Goal: Transaction & Acquisition: Purchase product/service

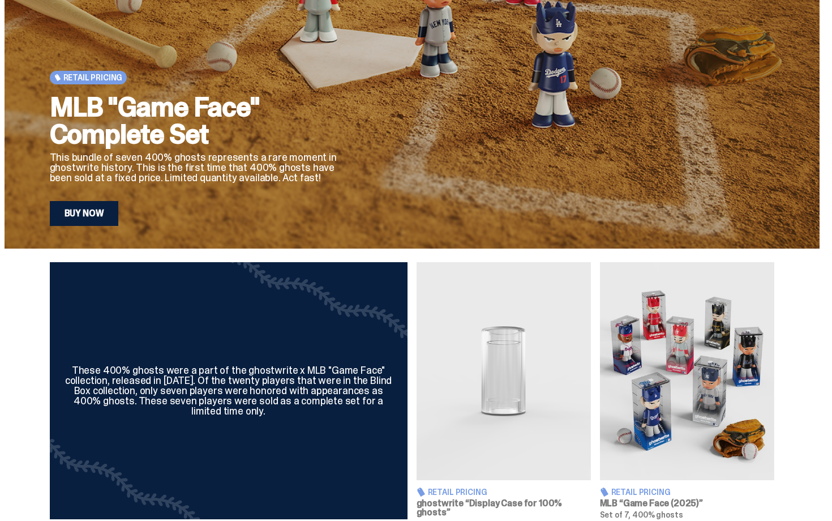
scroll to position [147, 0]
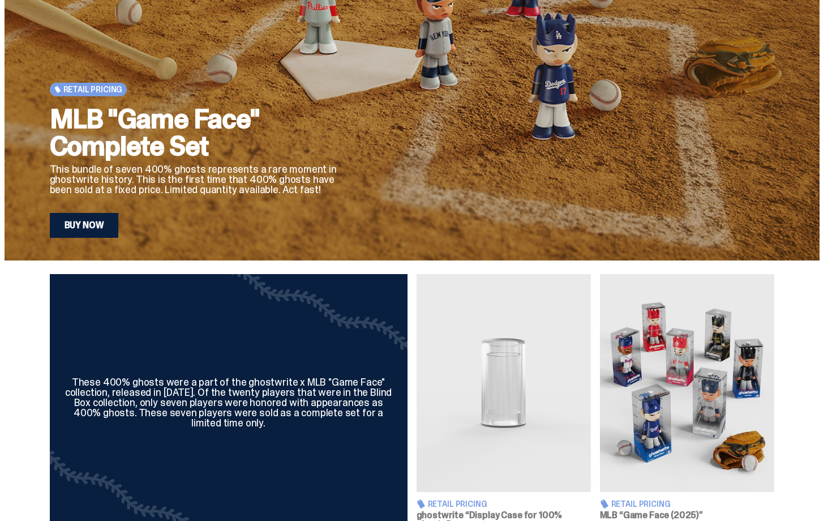
click at [119, 228] on link "Buy Now" at bounding box center [84, 225] width 69 height 25
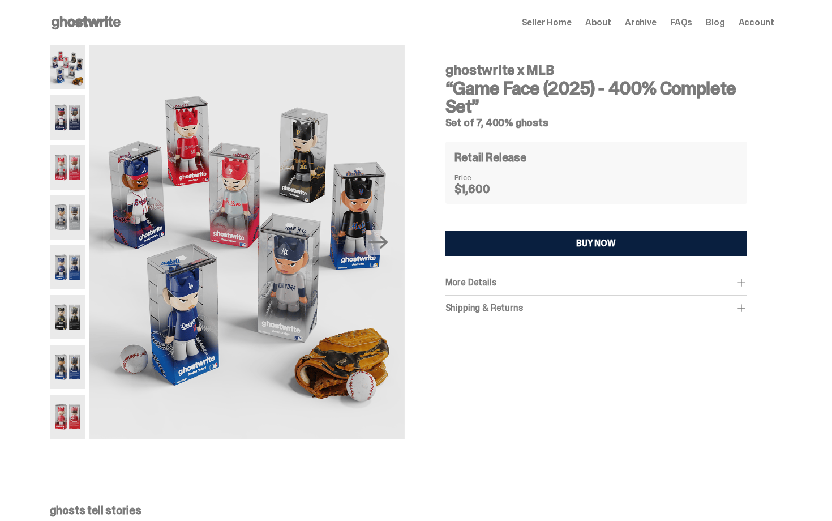
scroll to position [23, 0]
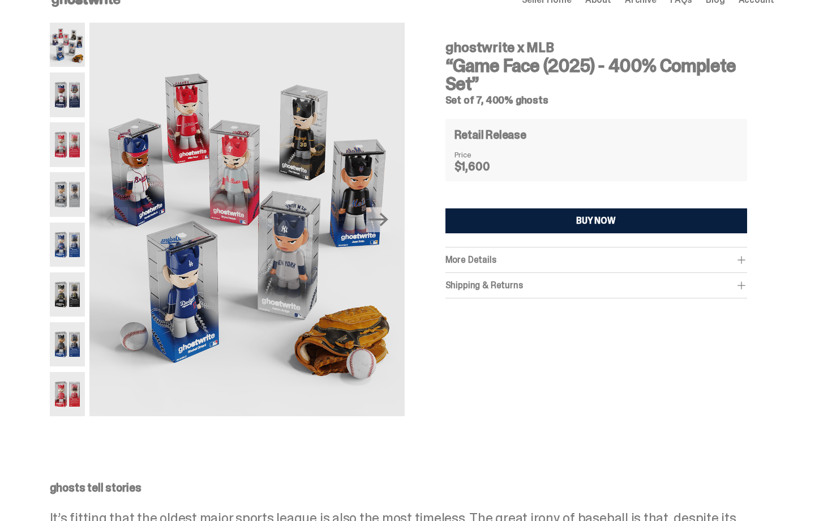
click at [470, 259] on span "More Details" at bounding box center [470, 260] width 51 height 12
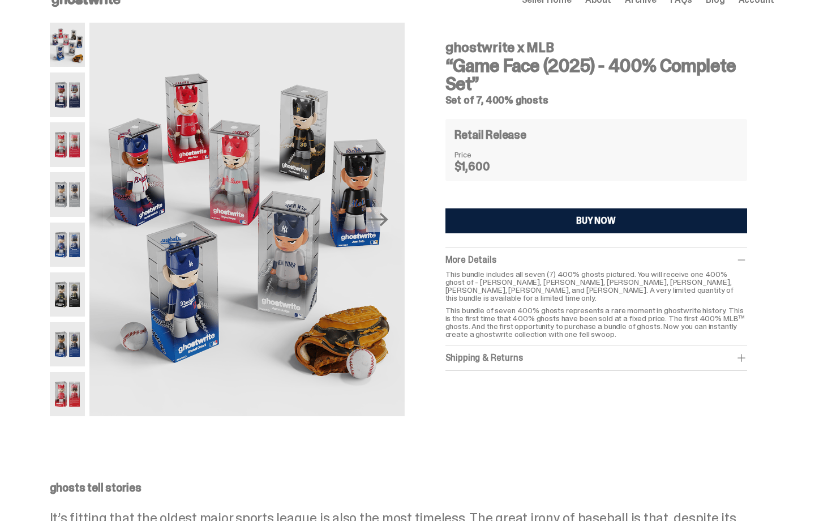
click at [508, 352] on div "Shipping & Returns" at bounding box center [596, 357] width 302 height 11
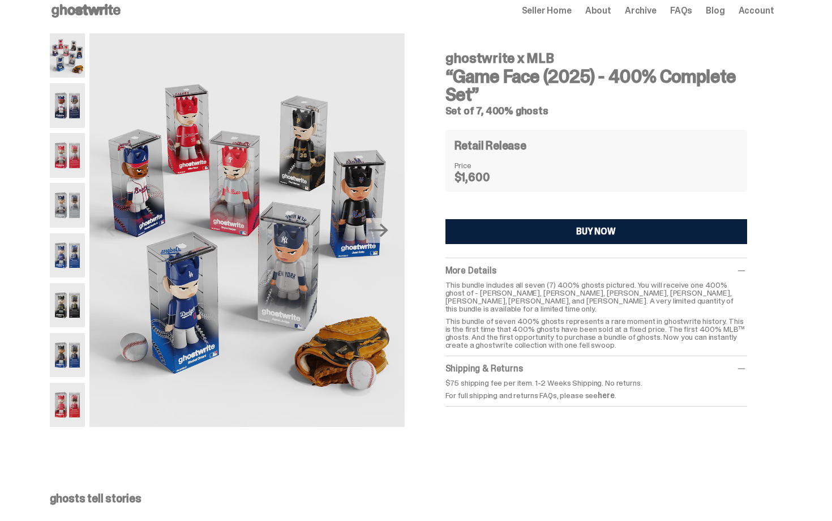
scroll to position [0, 0]
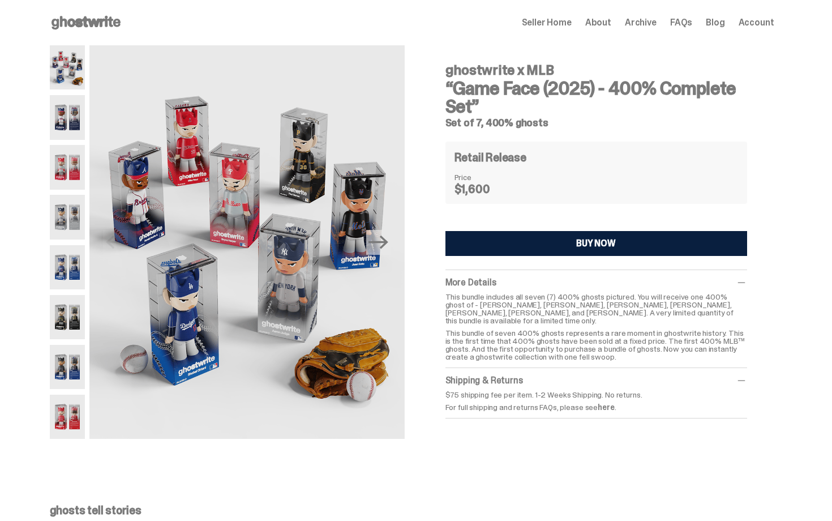
click at [563, 95] on h3 "“Game Face (2025) - 400% Complete Set”" at bounding box center [596, 97] width 302 height 36
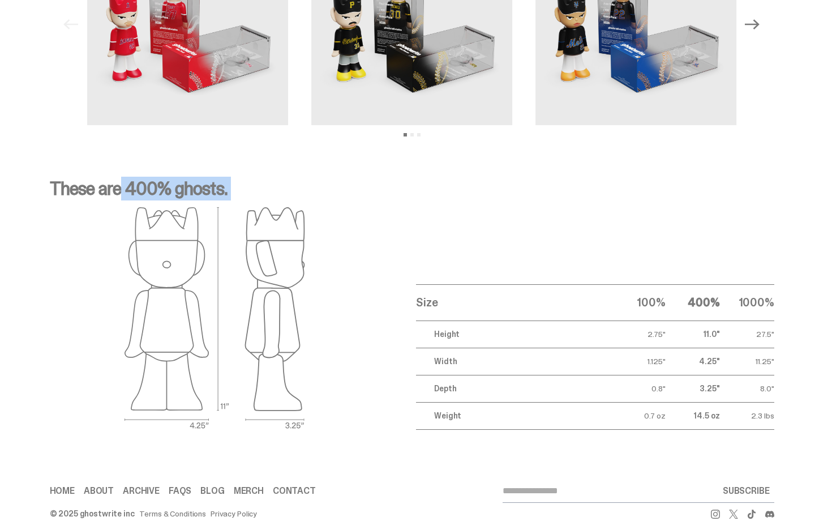
scroll to position [186, 0]
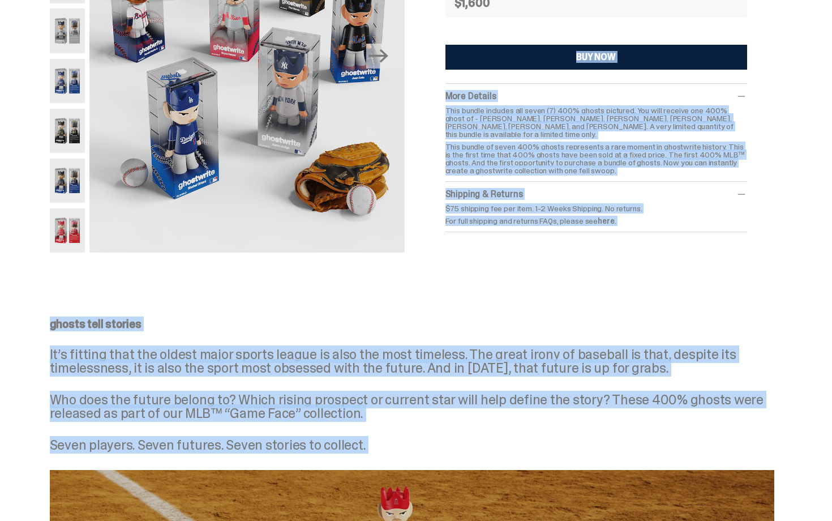
drag, startPoint x: 832, startPoint y: 277, endPoint x: 790, endPoint y: -20, distance: 300.6
click at [790, 0] on html "Open main menu Home Seller Home About Archive FAQs Blog Account Seller Home" at bounding box center [412, 74] width 824 height 521
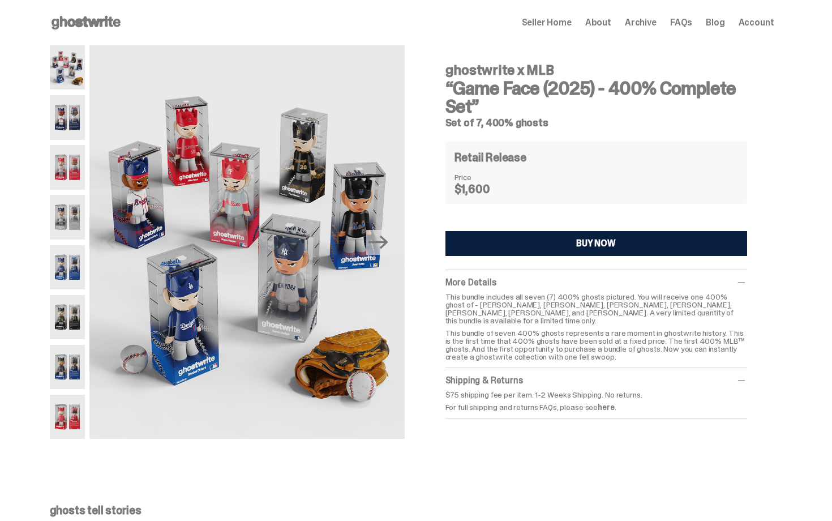
click at [765, 165] on div "ghostwrite x MLB “Game Face (2025) - 400% Complete Set” Set of 7, 400% ghosts R…" at bounding box center [596, 236] width 356 height 382
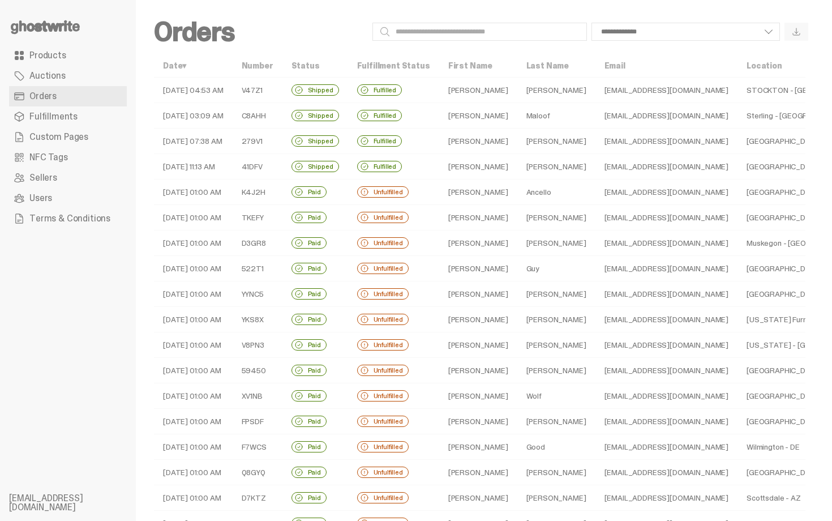
drag, startPoint x: 832, startPoint y: 95, endPoint x: 761, endPoint y: -20, distance: 135.1
click at [761, 0] on html "**********" at bounding box center [412, 260] width 824 height 521
click at [340, 40] on h2 "Orders" at bounding box center [261, 31] width 214 height 27
click at [83, 54] on link "Products" at bounding box center [68, 55] width 118 height 20
